Goal: Information Seeking & Learning: Learn about a topic

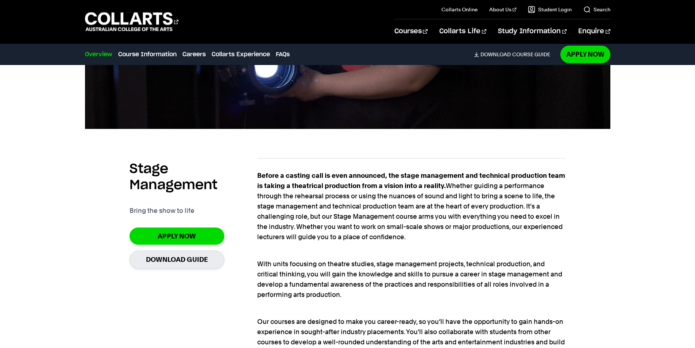
scroll to position [438, 0]
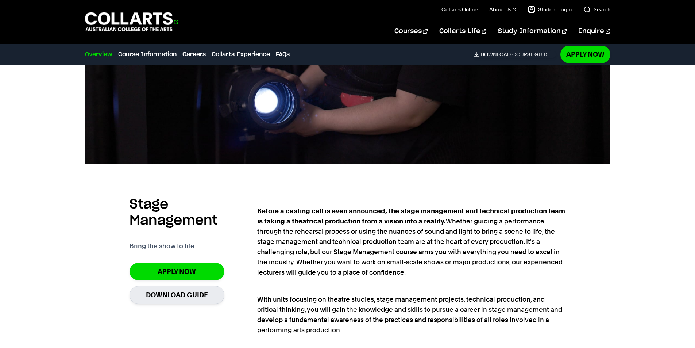
click at [128, 18] on 1 "Go to homepage" at bounding box center [129, 21] width 88 height 19
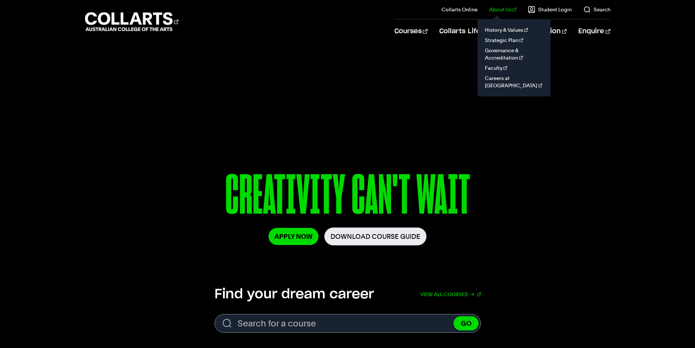
click at [509, 7] on link "About Us" at bounding box center [502, 9] width 27 height 7
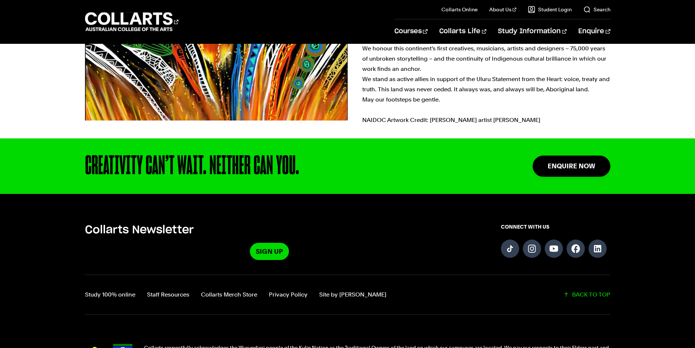
scroll to position [424, 0]
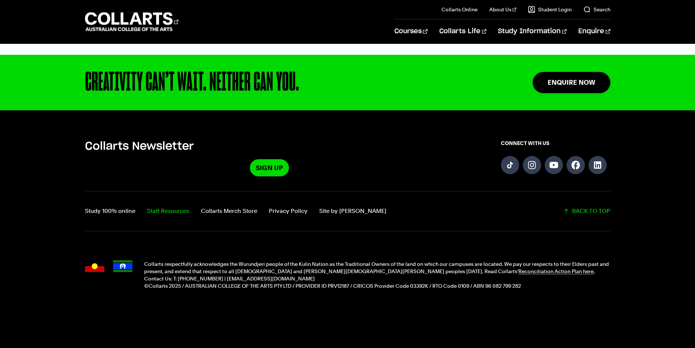
click at [174, 211] on link "Staff Resources" at bounding box center [168, 211] width 42 height 10
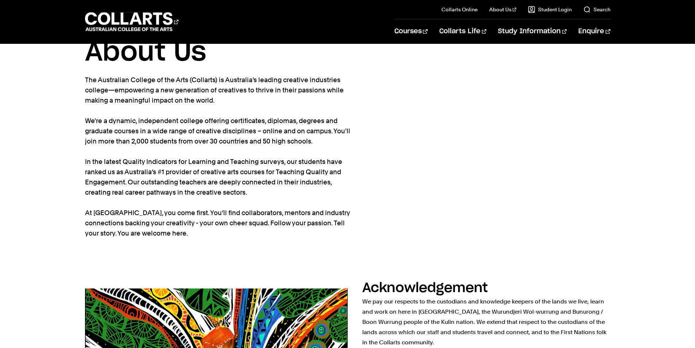
scroll to position [0, 0]
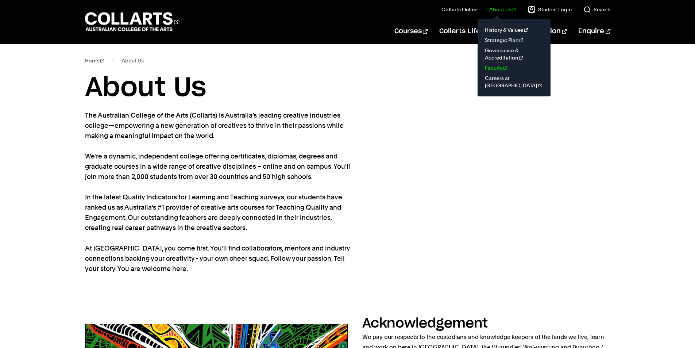
click at [498, 67] on link "Faculty" at bounding box center [513, 68] width 61 height 10
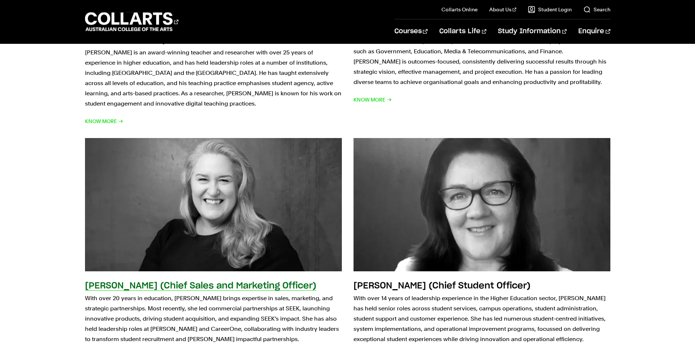
scroll to position [985, 0]
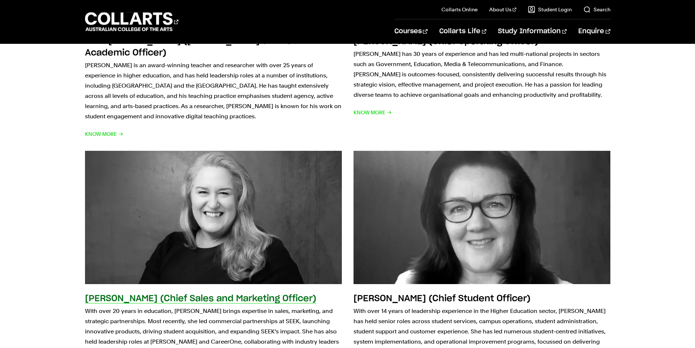
click at [210, 179] on img at bounding box center [213, 217] width 282 height 146
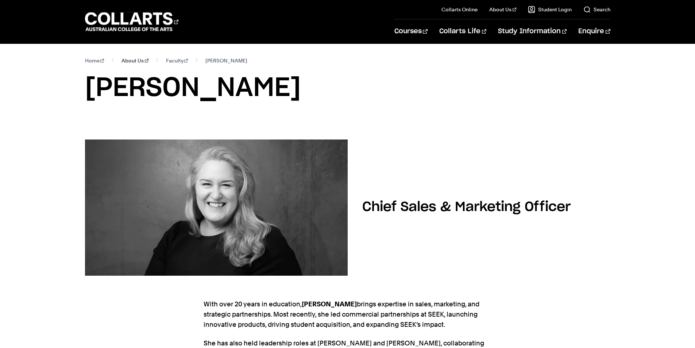
click at [130, 59] on link "About Us" at bounding box center [134, 60] width 27 height 10
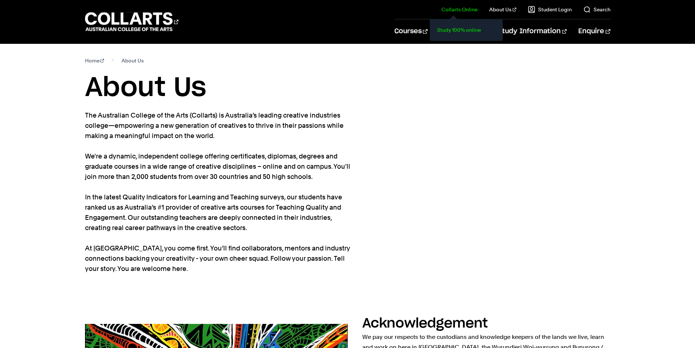
click at [468, 27] on link "Study 100% online" at bounding box center [466, 30] width 61 height 10
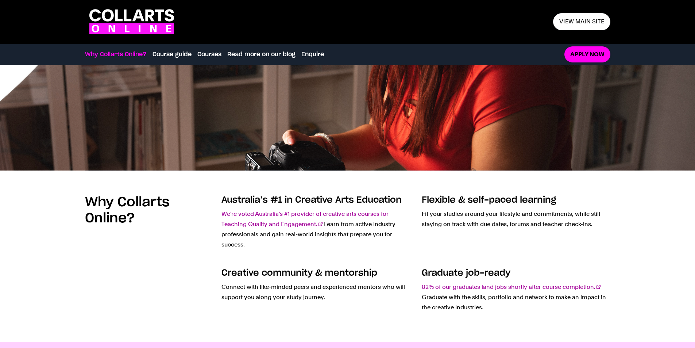
scroll to position [109, 0]
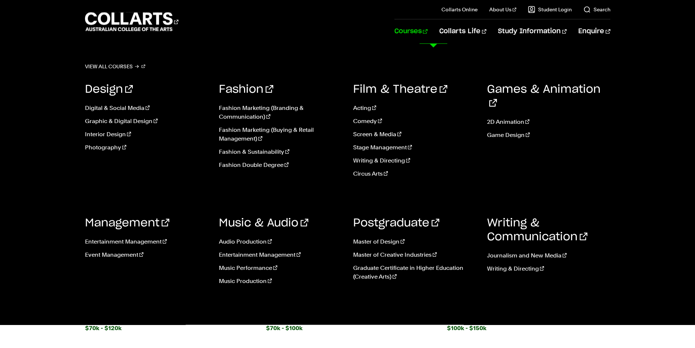
scroll to position [1131, 0]
click at [428, 30] on link "Courses" at bounding box center [410, 31] width 33 height 24
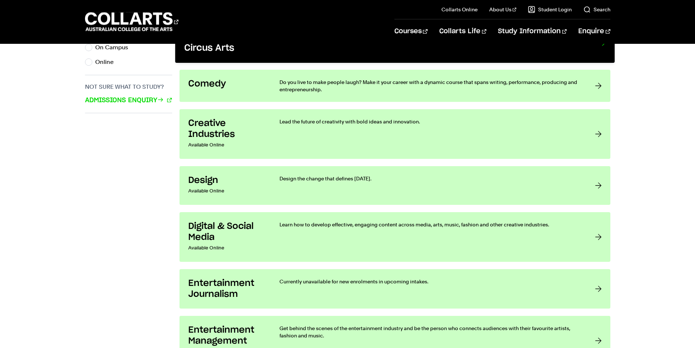
scroll to position [529, 0]
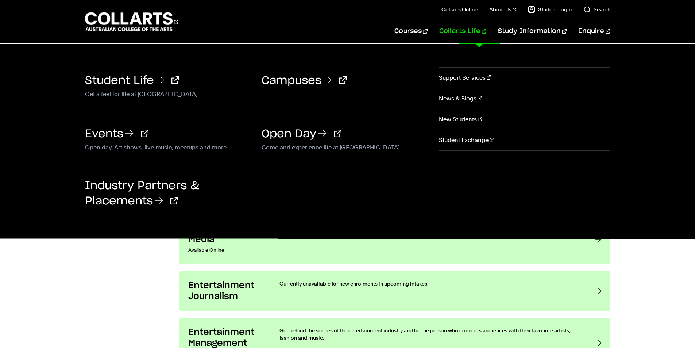
click at [479, 28] on link "Collarts Life" at bounding box center [462, 31] width 47 height 24
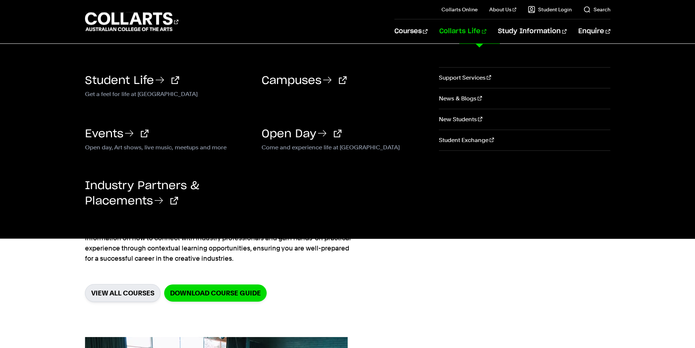
click at [485, 31] on link "Collarts Life" at bounding box center [462, 31] width 47 height 24
click at [304, 75] on link "Campuses" at bounding box center [304, 80] width 85 height 11
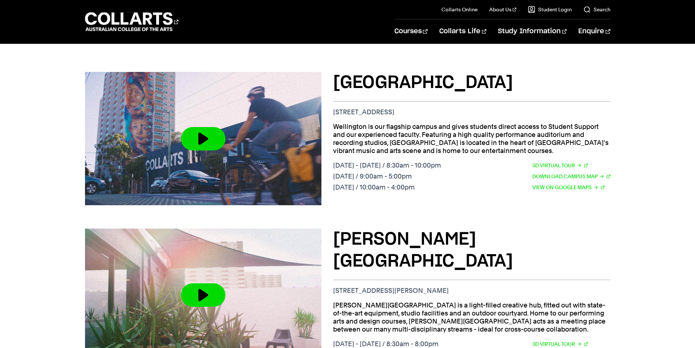
scroll to position [328, 0]
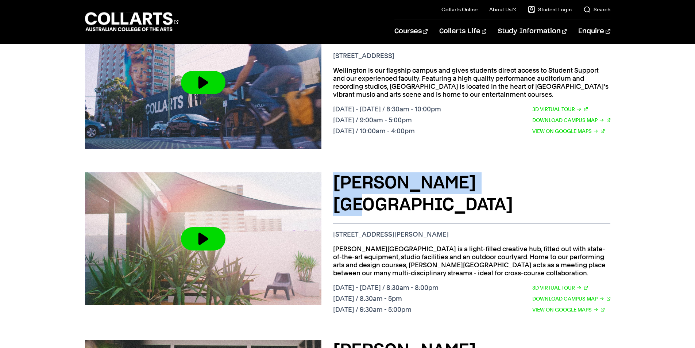
drag, startPoint x: 510, startPoint y: 178, endPoint x: 335, endPoint y: 174, distance: 175.5
click at [336, 174] on h3 "[PERSON_NAME][GEOGRAPHIC_DATA]" at bounding box center [471, 194] width 277 height 44
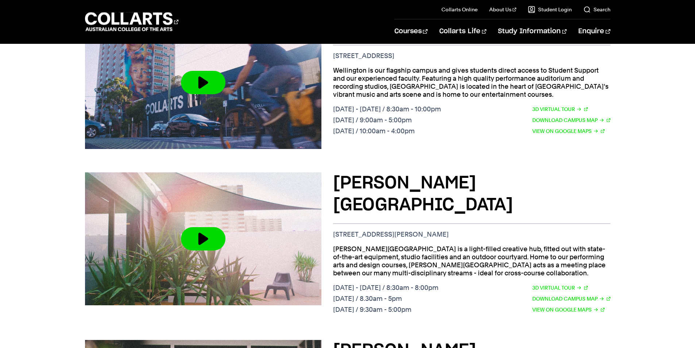
drag, startPoint x: 455, startPoint y: 227, endPoint x: 482, endPoint y: 220, distance: 28.1
click at [455, 245] on p "[PERSON_NAME][GEOGRAPHIC_DATA] is a light-filled creative hub, fitted out with …" at bounding box center [471, 261] width 277 height 32
click at [481, 245] on p "[PERSON_NAME][GEOGRAPHIC_DATA] is a light-filled creative hub, fitted out with …" at bounding box center [471, 261] width 277 height 32
drag, startPoint x: 358, startPoint y: 232, endPoint x: 462, endPoint y: 224, distance: 104.6
click at [462, 245] on p "George Street is a light-filled creative hub, fitted out with state-of-the-art …" at bounding box center [471, 261] width 277 height 32
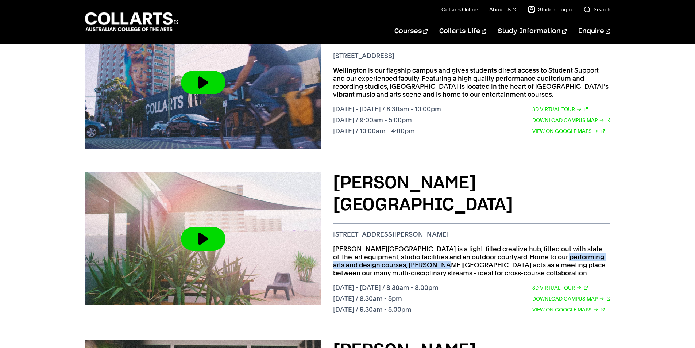
copy p "Home to our performing arts and design courses"
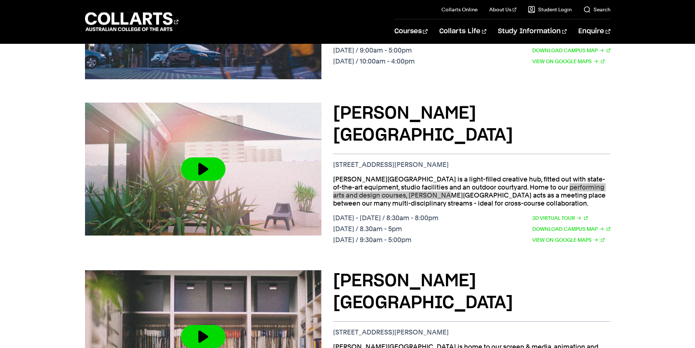
scroll to position [438, 0]
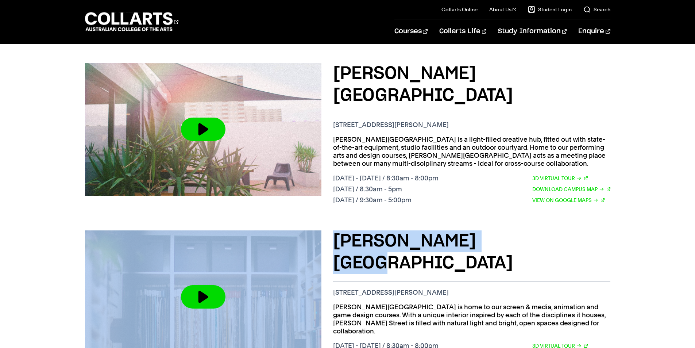
drag, startPoint x: 445, startPoint y: 221, endPoint x: 324, endPoint y: 224, distance: 120.4
click at [324, 224] on div "Cromwell St Campus 67/69 Cromwell St, Collingwood VIC 3066 Cromwell Street is h…" at bounding box center [347, 302] width 525 height 167
copy div "Cromwell St Campus"
click at [469, 230] on h3 "Cromwell St Campus" at bounding box center [471, 252] width 277 height 44
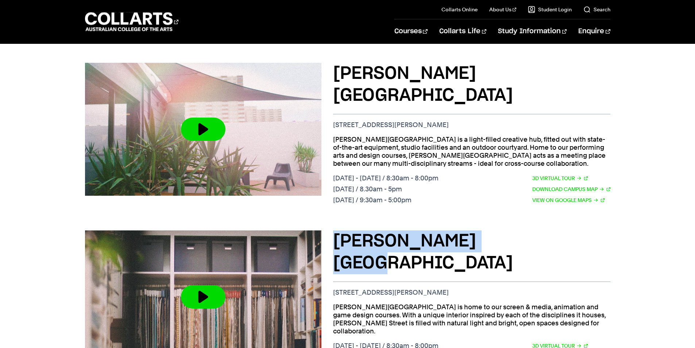
drag, startPoint x: 522, startPoint y: 223, endPoint x: 338, endPoint y: 225, distance: 183.9
click at [338, 230] on h3 "Cromwell St Campus" at bounding box center [471, 252] width 277 height 44
copy h3 "Cromwell St Campus"
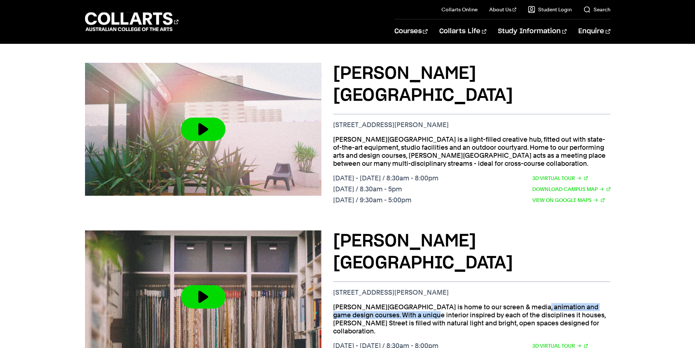
drag, startPoint x: 429, startPoint y: 263, endPoint x: 593, endPoint y: 262, distance: 163.4
click at [593, 303] on p "Cromwell Street is home to our screen & media, animation and game design course…" at bounding box center [471, 319] width 277 height 32
copy p "screen & media, animation and game design courses"
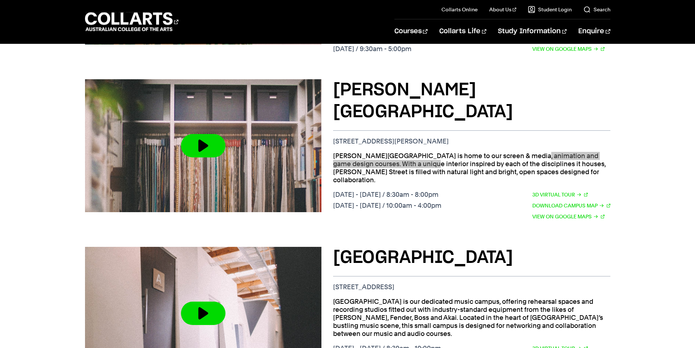
scroll to position [693, 0]
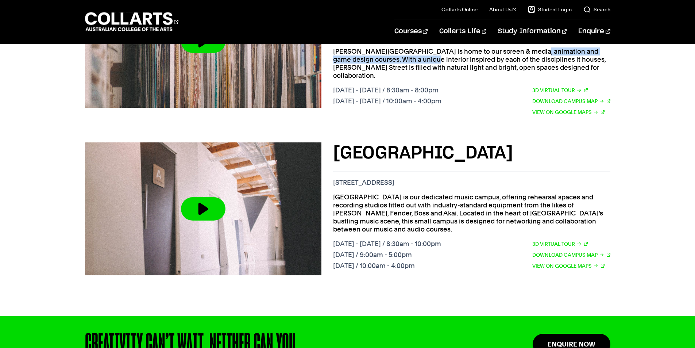
drag, startPoint x: 531, startPoint y: 127, endPoint x: 334, endPoint y: 124, distance: 197.4
click at [334, 142] on h3 "Brunswick St Campus" at bounding box center [471, 153] width 277 height 22
copy h3 "Brunswick St Campus"
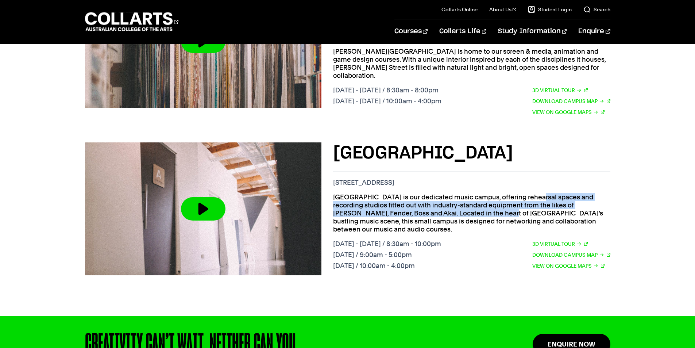
drag, startPoint x: 438, startPoint y: 162, endPoint x: 359, endPoint y: 183, distance: 81.6
click at [359, 193] on p "Brunswick Street is our dedicated music campus, offering rehearsal spaces and r…" at bounding box center [471, 213] width 277 height 40
copy p "music campus, offering rehearsal spaces and recording studios fitted out with i…"
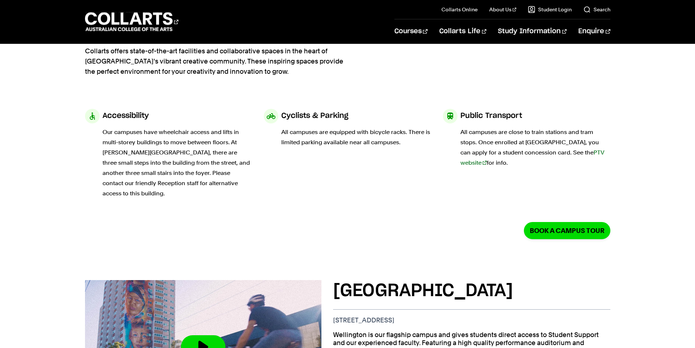
scroll to position [109, 0]
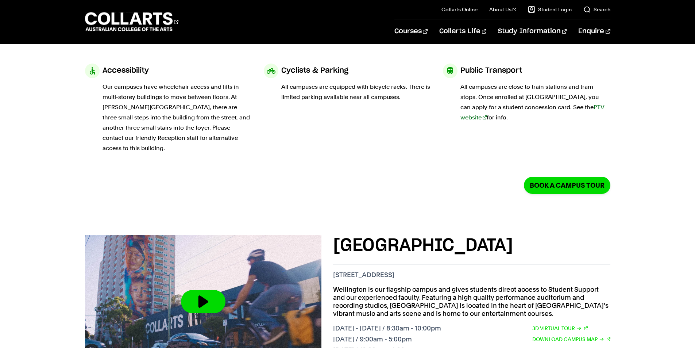
drag, startPoint x: 533, startPoint y: 242, endPoint x: 336, endPoint y: 232, distance: 196.9
click at [336, 235] on h3 "Wellington St Campus" at bounding box center [471, 246] width 277 height 22
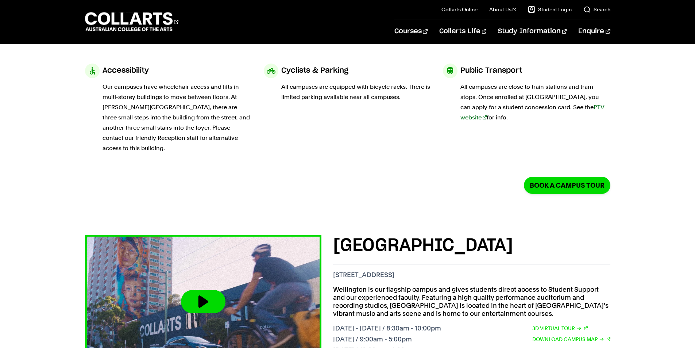
copy h3 "Wellington St Campus"
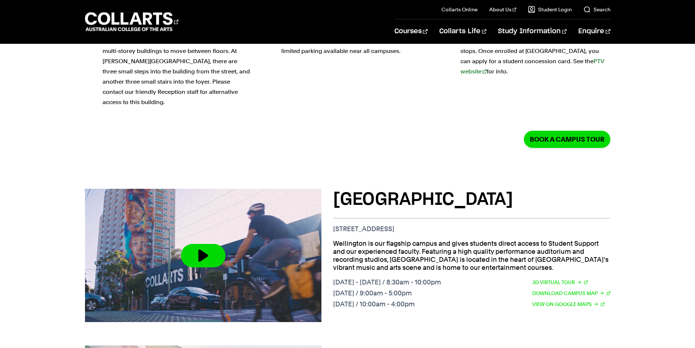
scroll to position [219, 0]
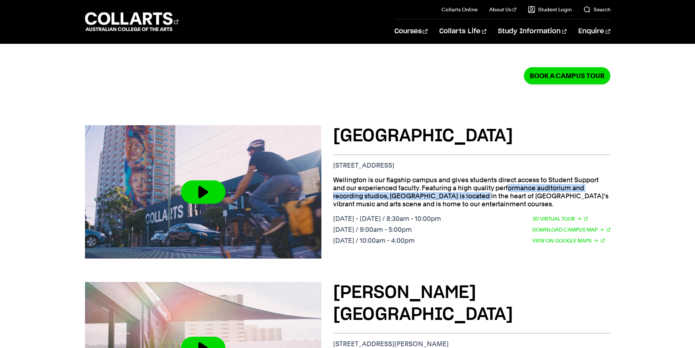
drag, startPoint x: 390, startPoint y: 185, endPoint x: 421, endPoint y: 178, distance: 32.2
click at [421, 178] on p "Wellington is our flagship campus and gives students direct access to Student S…" at bounding box center [471, 192] width 277 height 32
copy p "Featuring a high quality performance auditorium and recording studios,"
drag, startPoint x: 513, startPoint y: 194, endPoint x: 439, endPoint y: 196, distance: 74.1
click at [439, 196] on p "Wellington is our flagship campus and gives students direct access to Student S…" at bounding box center [471, 192] width 277 height 32
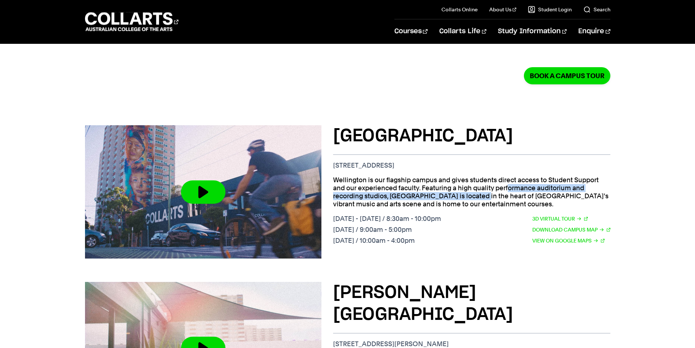
copy p "entertainment courses."
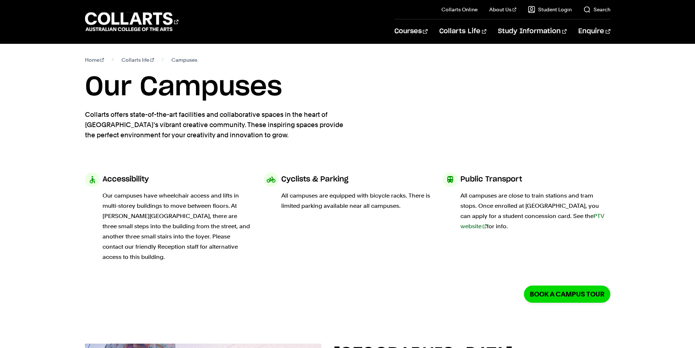
scroll to position [0, 0]
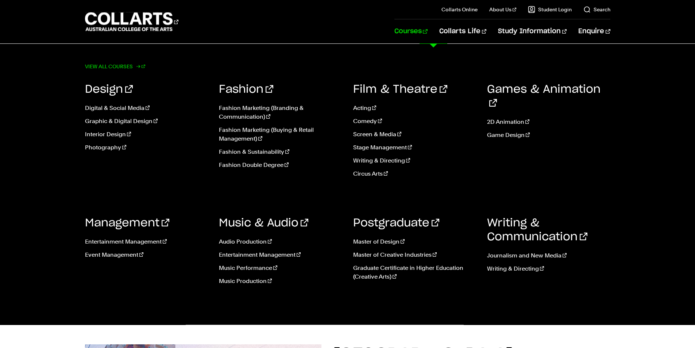
click at [137, 64] on link "View all courses" at bounding box center [115, 66] width 61 height 10
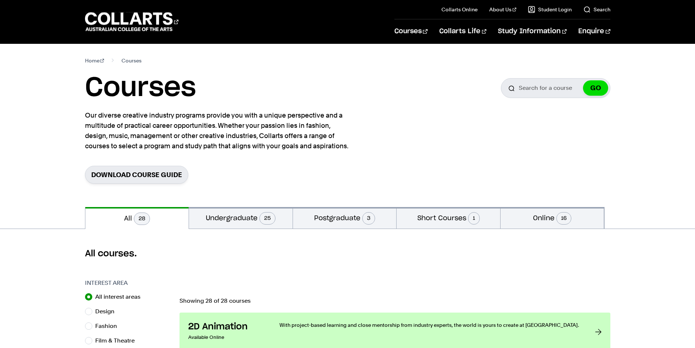
scroll to position [73, 0]
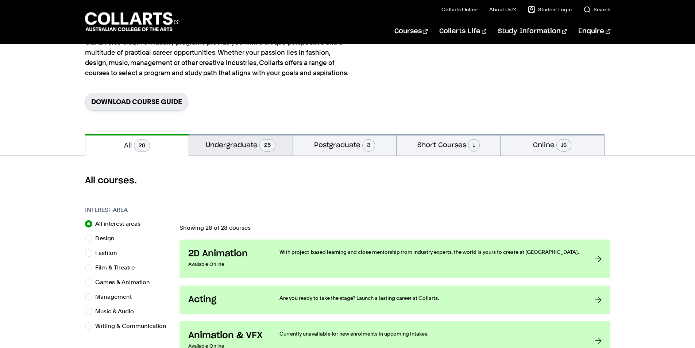
click at [250, 146] on button "Undergraduate 25" at bounding box center [241, 145] width 104 height 22
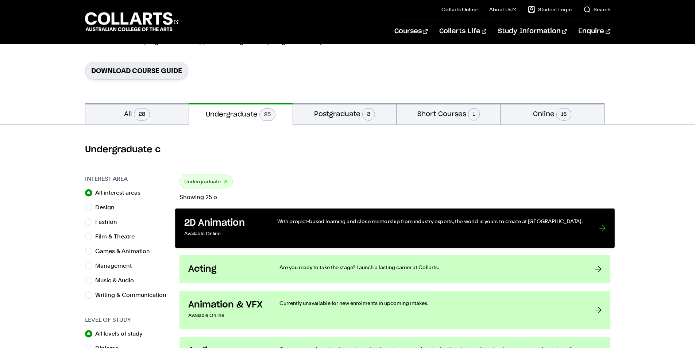
scroll to position [146, 0]
